Goal: Find specific page/section: Find specific page/section

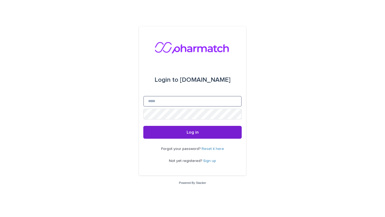
type input "**********"
click at [197, 133] on span "Log in" at bounding box center [193, 132] width 12 height 4
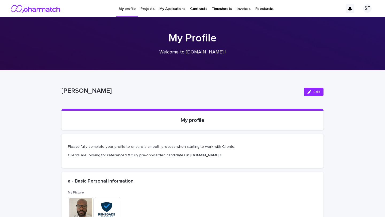
click at [147, 9] on p "Projects" at bounding box center [147, 5] width 14 height 11
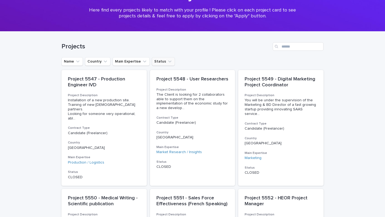
scroll to position [44, 0]
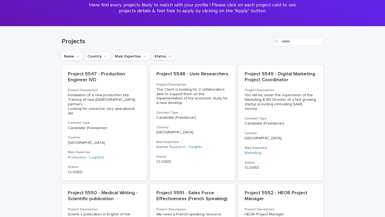
click at [155, 56] on button "Status" at bounding box center [163, 56] width 23 height 9
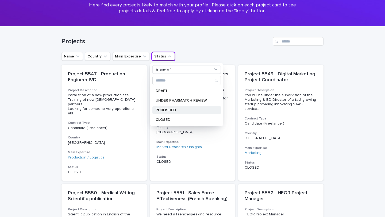
click at [163, 108] on div "PUBLISHED" at bounding box center [186, 110] width 68 height 9
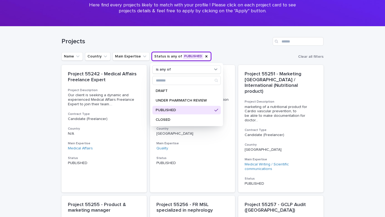
click at [225, 50] on div "Projects" at bounding box center [192, 39] width 262 height 26
